Goal: Task Accomplishment & Management: Use online tool/utility

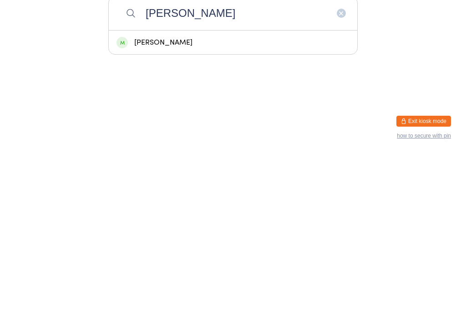
type input "[PERSON_NAME]"
click at [339, 195] on div "[PERSON_NAME]" at bounding box center [233, 207] width 249 height 24
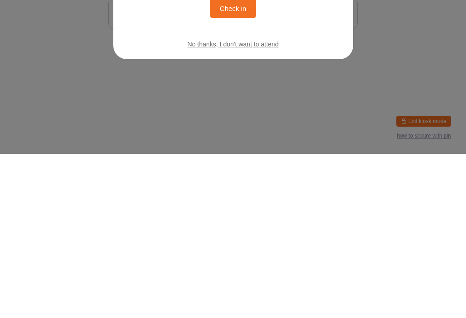
click at [210, 163] on button "Check in" at bounding box center [233, 172] width 46 height 19
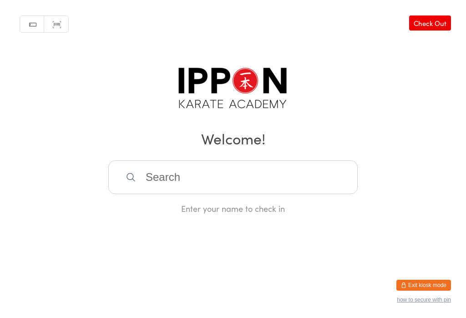
click at [288, 182] on input "search" at bounding box center [233, 177] width 250 height 34
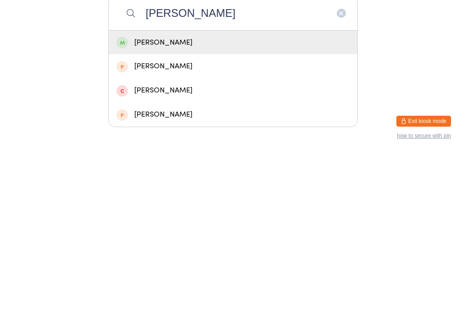
type input "[PERSON_NAME]"
click at [183, 200] on div "[PERSON_NAME]" at bounding box center [233, 206] width 233 height 12
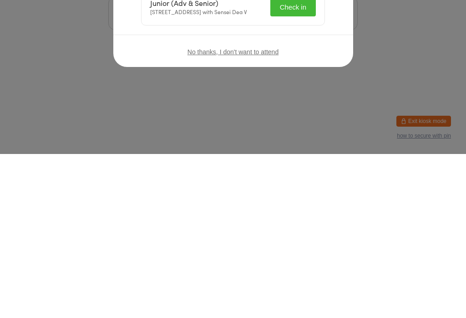
click at [365, 44] on div "Welcome, [PERSON_NAME]! Choose an event below to check in Junior (Adv & Senior)…" at bounding box center [233, 159] width 466 height 318
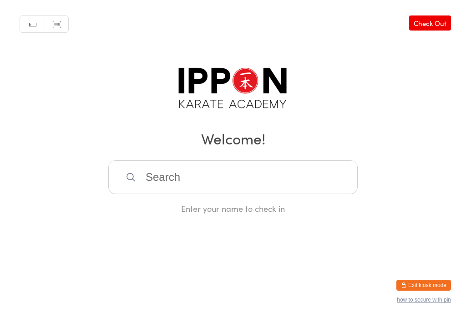
click at [251, 172] on input "search" at bounding box center [233, 177] width 250 height 34
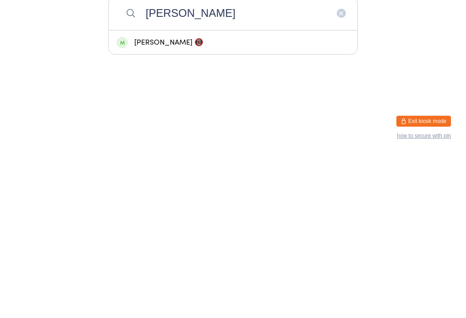
type input "[PERSON_NAME]"
click at [138, 200] on div "[PERSON_NAME] 📵" at bounding box center [233, 206] width 233 height 12
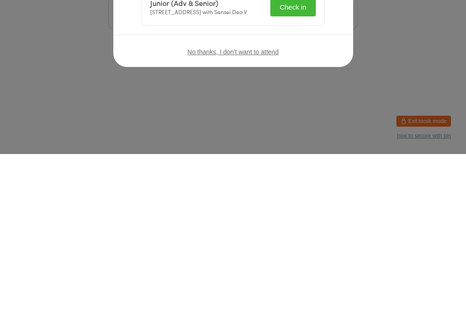
click at [286, 172] on button "Check in" at bounding box center [294, 171] width 46 height 19
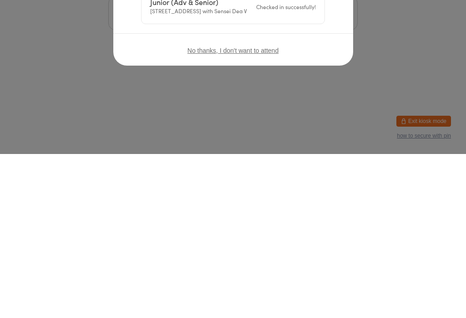
click at [325, 72] on icon "button" at bounding box center [330, 69] width 10 height 10
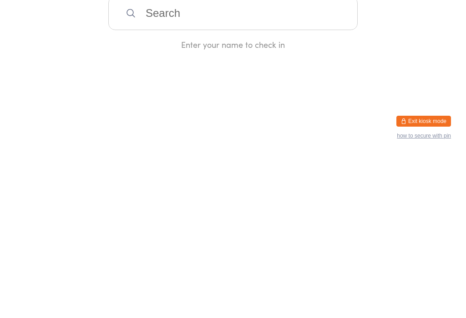
click at [138, 170] on input "search" at bounding box center [233, 177] width 250 height 34
type input "Queenc"
click at [147, 200] on div "[PERSON_NAME]" at bounding box center [233, 206] width 233 height 12
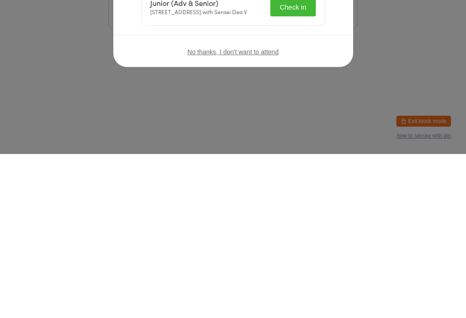
click at [319, 199] on div "No thanks, I don't want to attend" at bounding box center [233, 216] width 240 height 34
click at [323, 199] on div "No thanks, I don't want to attend" at bounding box center [233, 216] width 240 height 34
click at [322, 199] on div "No thanks, I don't want to attend" at bounding box center [233, 216] width 240 height 34
click at [286, 171] on button "Check in" at bounding box center [294, 171] width 46 height 19
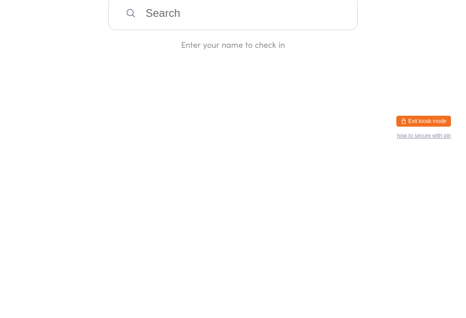
click at [293, 184] on input "search" at bounding box center [233, 177] width 250 height 34
type input "Rom"
click at [181, 200] on div "[PERSON_NAME]" at bounding box center [233, 206] width 233 height 12
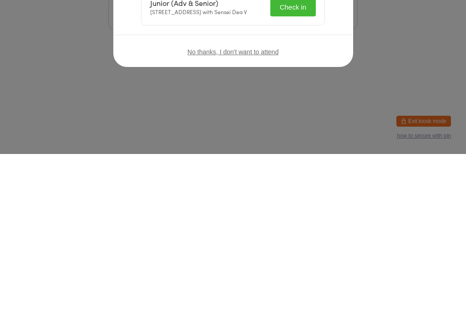
click at [287, 180] on button "Check in" at bounding box center [294, 171] width 46 height 19
click at [284, 189] on div "Junior (Adv & Senior) [STREET_ADDRESS] with Sensei Dea V Check in" at bounding box center [233, 171] width 183 height 36
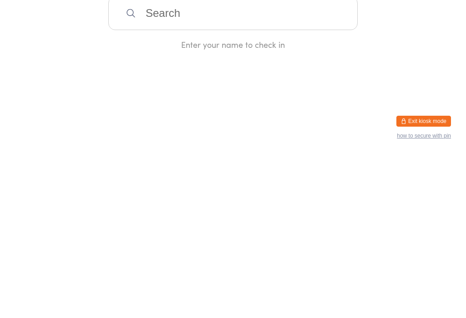
click at [165, 173] on input "search" at bounding box center [233, 177] width 250 height 34
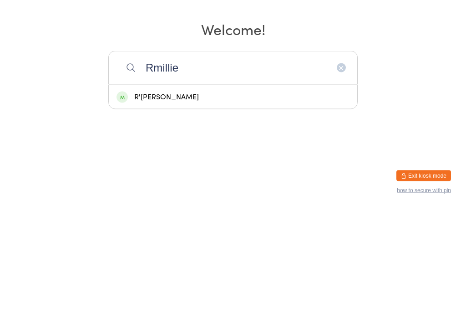
type input "Rmillie"
click at [164, 195] on div "R'[PERSON_NAME]" at bounding box center [233, 207] width 249 height 24
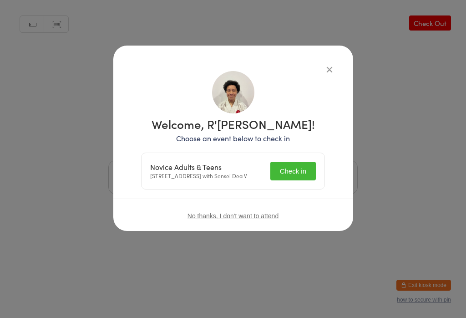
click at [313, 175] on button "Check in" at bounding box center [294, 171] width 46 height 19
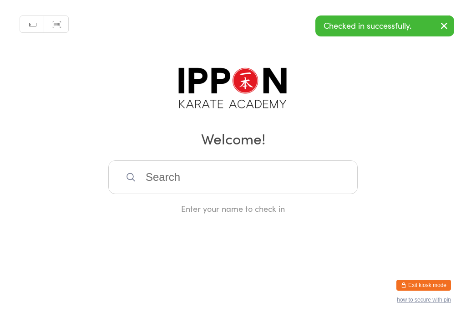
click at [336, 64] on div "Manual search Scanner input Check Out Welcome! Enter your name to check in" at bounding box center [233, 107] width 466 height 214
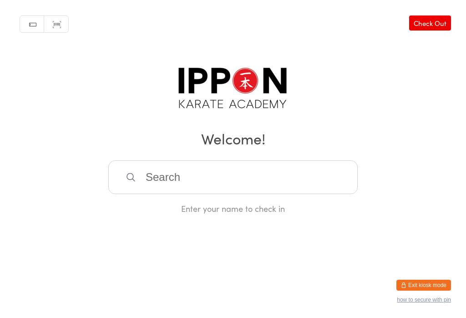
click at [236, 169] on input "search" at bounding box center [233, 177] width 250 height 34
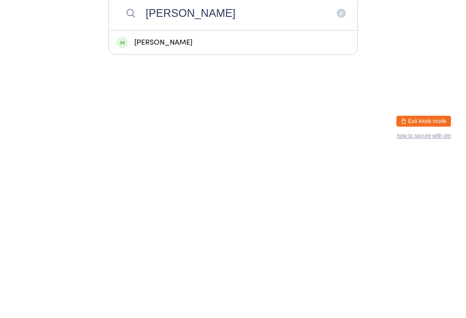
type input "[PERSON_NAME]"
click at [215, 200] on div "[PERSON_NAME]" at bounding box center [233, 206] width 233 height 12
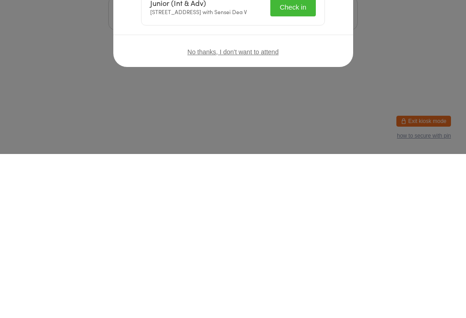
click at [294, 169] on button "Check in" at bounding box center [294, 171] width 46 height 19
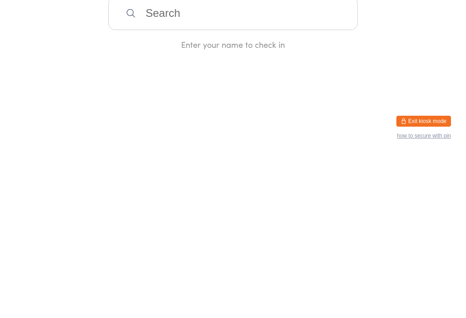
click at [192, 185] on input "search" at bounding box center [233, 177] width 250 height 34
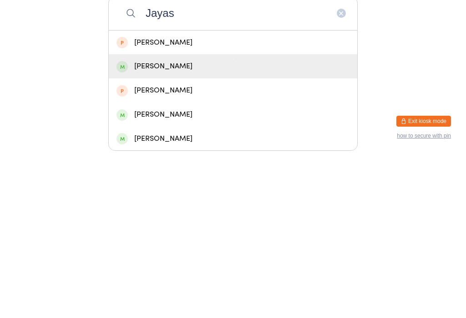
type input "Jayas"
click at [136, 218] on div "[PERSON_NAME]" at bounding box center [233, 230] width 249 height 24
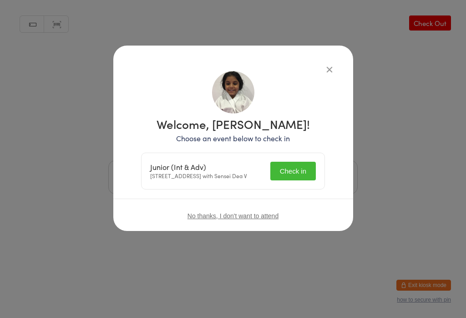
click at [285, 180] on button "Check in" at bounding box center [294, 171] width 46 height 19
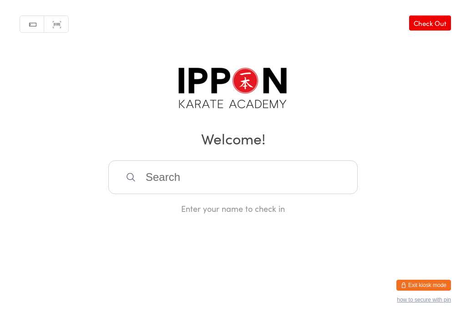
click at [332, 165] on input "search" at bounding box center [233, 177] width 250 height 34
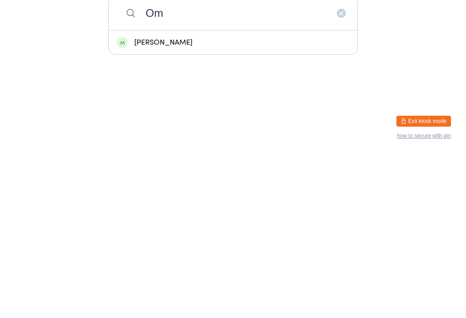
type input "Om"
click at [331, 200] on div "[PERSON_NAME]" at bounding box center [233, 206] width 233 height 12
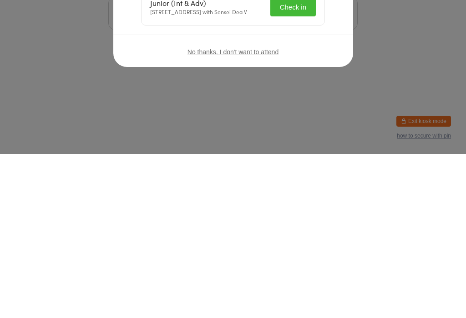
click at [271, 162] on button "Check in" at bounding box center [294, 171] width 46 height 19
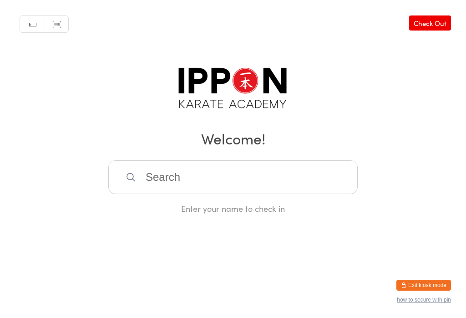
click at [332, 177] on input "search" at bounding box center [233, 177] width 250 height 34
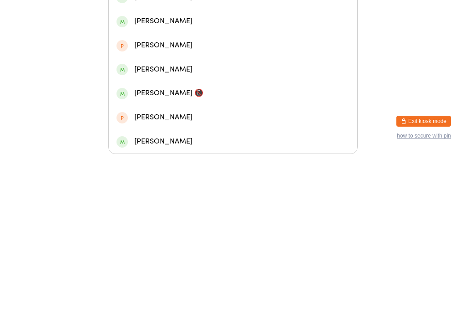
type input "Ayaan"
click at [180, 173] on div "[PERSON_NAME]" at bounding box center [233, 185] width 249 height 24
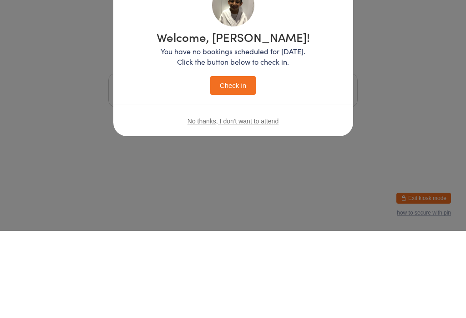
click at [247, 172] on div "Welcome, [PERSON_NAME]! You have no bookings scheduled for [DATE]. Click the bu…" at bounding box center [233, 159] width 466 height 318
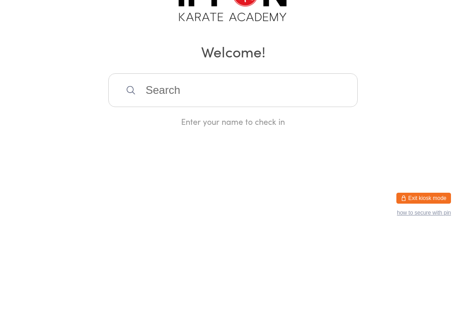
click at [279, 160] on input "search" at bounding box center [233, 177] width 250 height 34
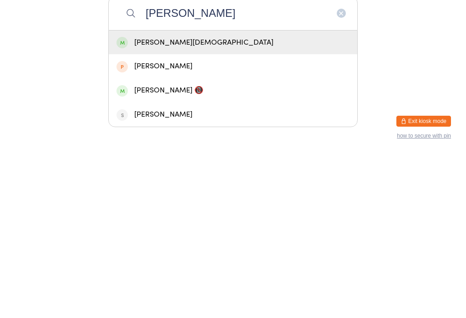
type input "[PERSON_NAME]"
click at [190, 195] on div "[PERSON_NAME][DEMOGRAPHIC_DATA]" at bounding box center [233, 207] width 249 height 24
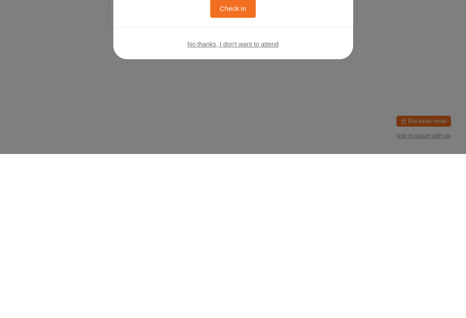
click at [226, 168] on button "Check in" at bounding box center [233, 172] width 46 height 19
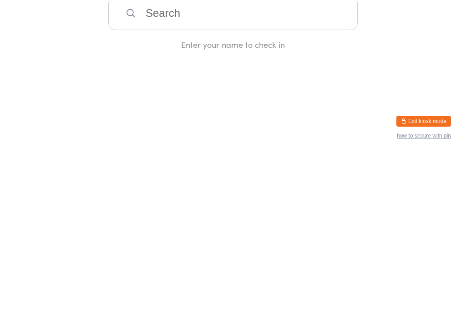
click at [272, 179] on input "search" at bounding box center [233, 177] width 250 height 34
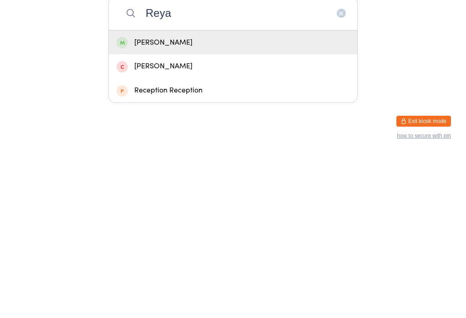
type input "Reya"
click at [205, 200] on div "[PERSON_NAME]" at bounding box center [233, 206] width 233 height 12
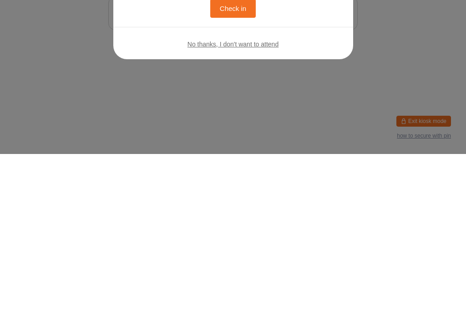
click at [210, 163] on button "Check in" at bounding box center [233, 172] width 46 height 19
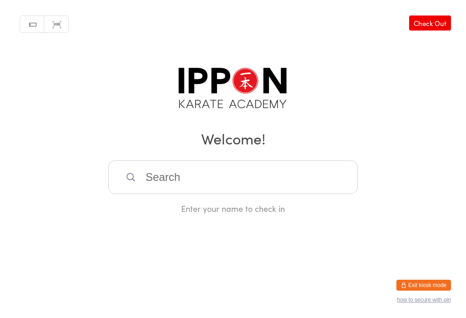
click at [296, 176] on input "search" at bounding box center [233, 177] width 250 height 34
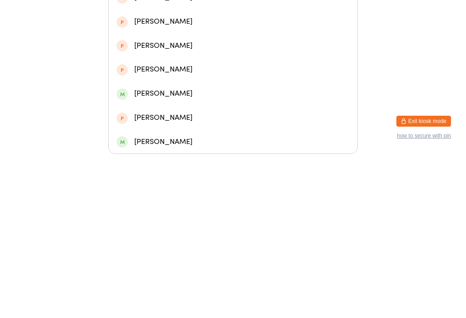
type input "[PERSON_NAME]"
click at [189, 131] on div "[PERSON_NAME]" at bounding box center [233, 137] width 233 height 12
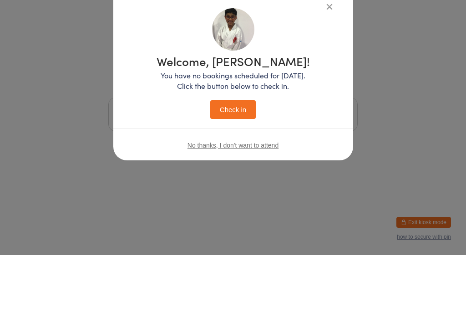
click at [240, 174] on div "Welcome, [PERSON_NAME]! You have no bookings scheduled for [DATE]. Click the bu…" at bounding box center [233, 159] width 466 height 318
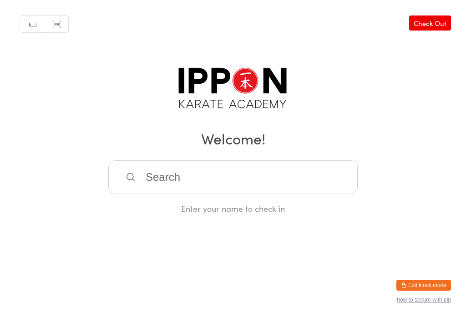
click at [235, 175] on input "search" at bounding box center [233, 177] width 250 height 34
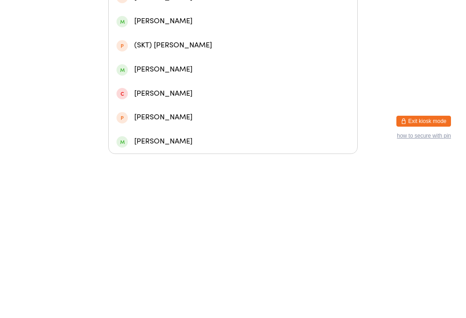
type input "Aara"
click at [202, 78] on div "[PERSON_NAME]" at bounding box center [233, 89] width 249 height 24
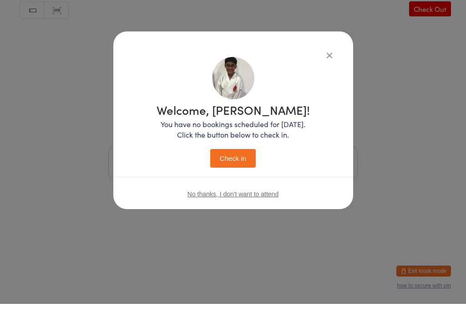
click at [239, 167] on button "Check in" at bounding box center [233, 172] width 46 height 19
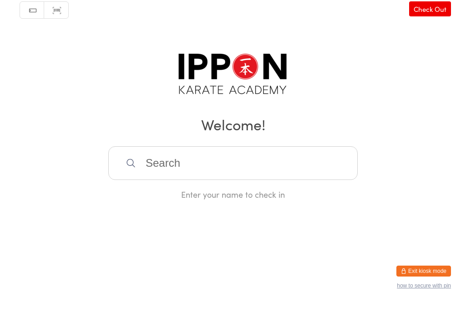
click at [277, 164] on input "search" at bounding box center [233, 177] width 250 height 34
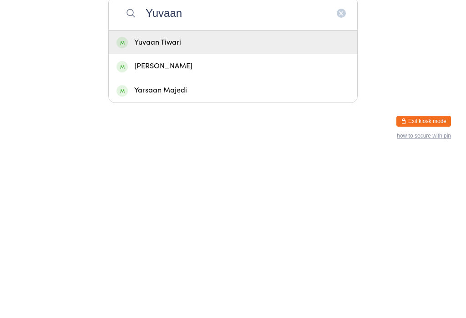
type input "Yuvaan"
click at [231, 200] on div "Yuvaan Tiwari" at bounding box center [233, 206] width 233 height 12
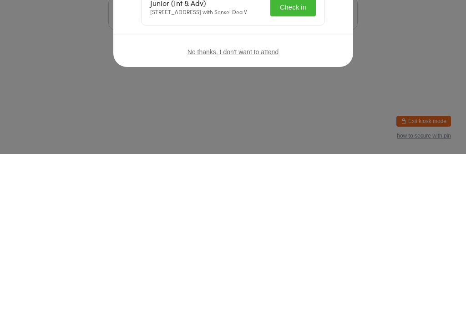
click at [271, 162] on button "Check in" at bounding box center [294, 171] width 46 height 19
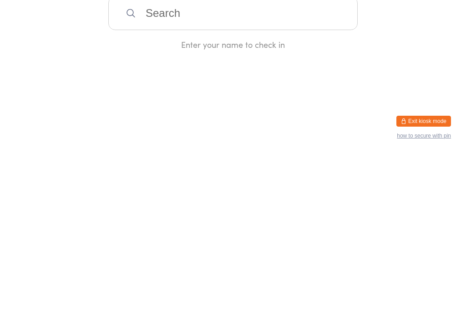
click at [162, 163] on input "search" at bounding box center [233, 177] width 250 height 34
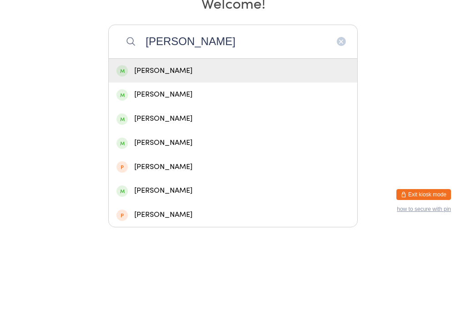
scroll to position [52, 0]
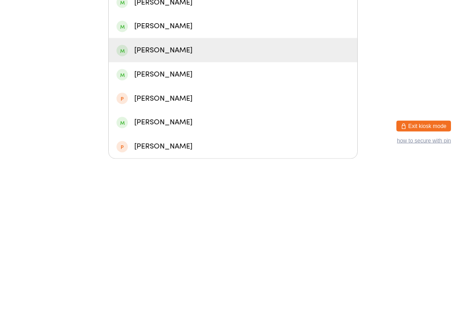
type input "[PERSON_NAME]"
click at [199, 203] on div "[PERSON_NAME]" at bounding box center [233, 209] width 233 height 12
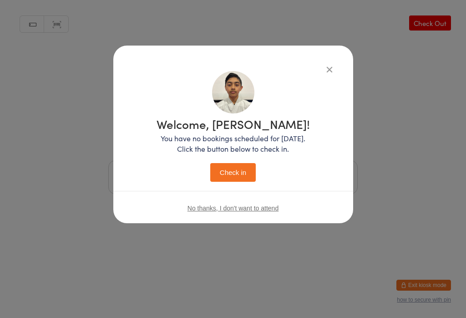
click at [325, 72] on icon "button" at bounding box center [330, 69] width 10 height 10
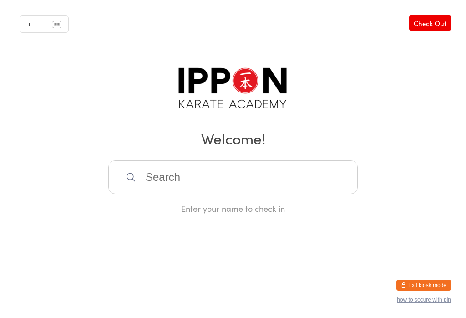
click at [232, 175] on input "search" at bounding box center [233, 177] width 250 height 34
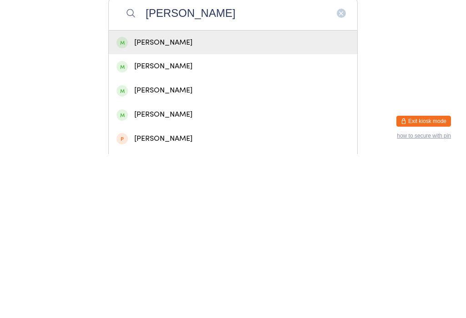
type input "[PERSON_NAME]"
click at [186, 224] on div "[PERSON_NAME]" at bounding box center [233, 230] width 233 height 12
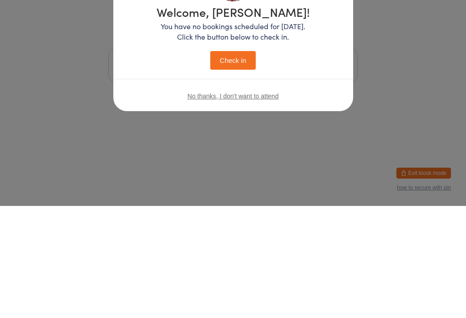
click at [237, 169] on div "Welcome, [PERSON_NAME]! You have no bookings scheduled for [DATE]. Click the bu…" at bounding box center [233, 159] width 466 height 318
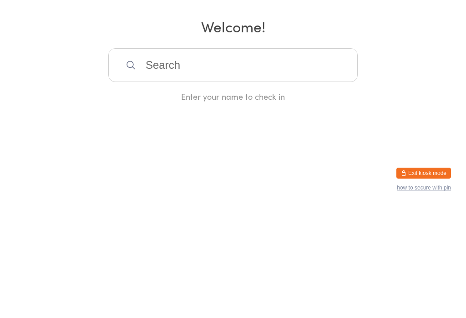
click at [199, 160] on input "search" at bounding box center [233, 177] width 250 height 34
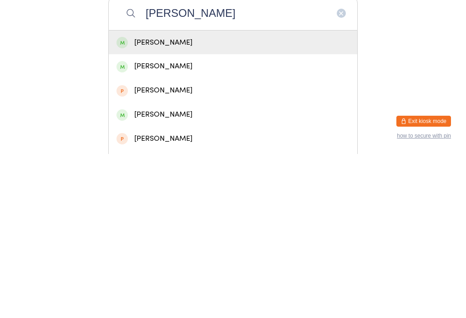
type input "[PERSON_NAME]"
click at [202, 200] on div "[PERSON_NAME]" at bounding box center [233, 206] width 233 height 12
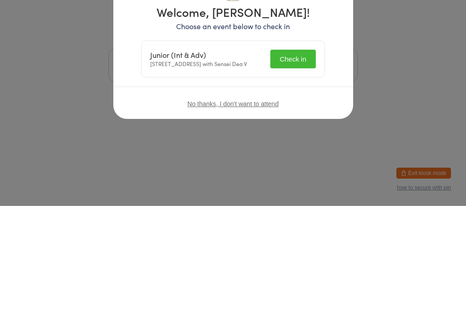
click at [295, 174] on div "Welcome, [PERSON_NAME]! Choose an event below to check in Junior (Int & Adv) [S…" at bounding box center [233, 159] width 466 height 318
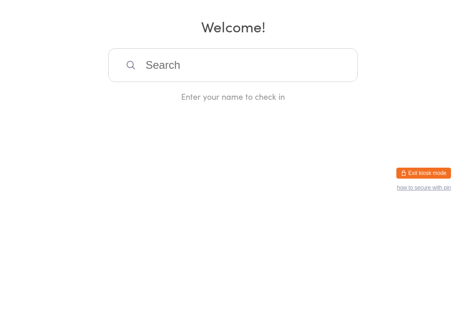
click at [231, 160] on input "search" at bounding box center [233, 177] width 250 height 34
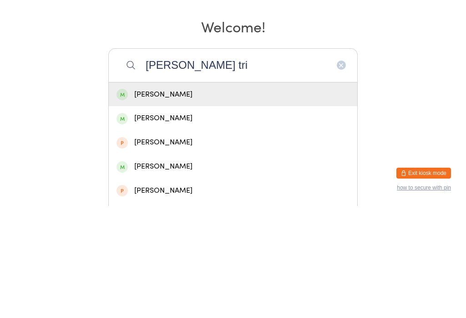
click at [210, 41] on div "Manual search Scanner input Check Out Welcome! [PERSON_NAME] tri [PERSON_NAME] …" at bounding box center [233, 107] width 466 height 214
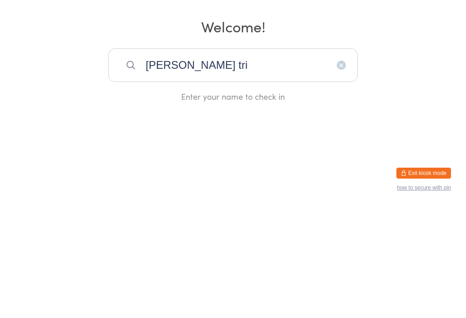
click at [225, 160] on input "[PERSON_NAME] tri" at bounding box center [233, 177] width 250 height 34
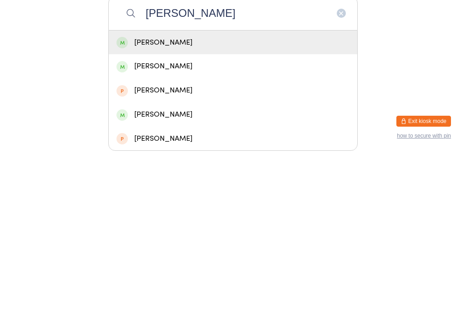
type input "[PERSON_NAME]"
click at [211, 200] on div "[PERSON_NAME]" at bounding box center [233, 206] width 233 height 12
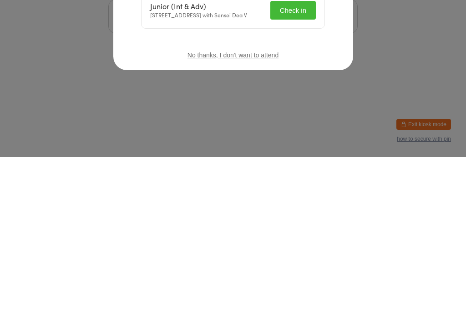
click at [302, 175] on button "Check in" at bounding box center [294, 171] width 46 height 19
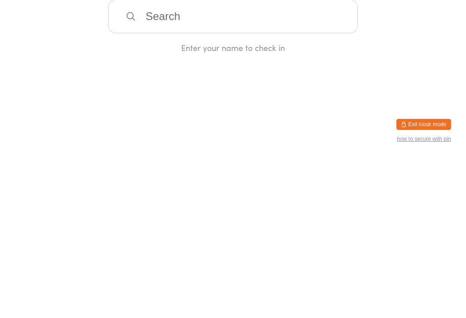
click at [290, 181] on input "search" at bounding box center [233, 177] width 250 height 34
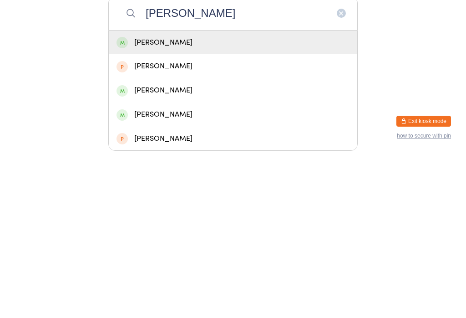
type input "[PERSON_NAME]"
click at [259, 200] on div "[PERSON_NAME]" at bounding box center [233, 206] width 233 height 12
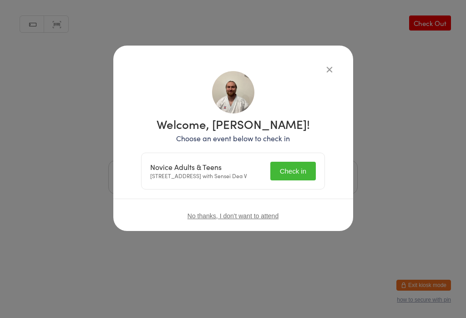
click at [311, 171] on button "Check in" at bounding box center [294, 171] width 46 height 19
